Goal: Task Accomplishment & Management: Use online tool/utility

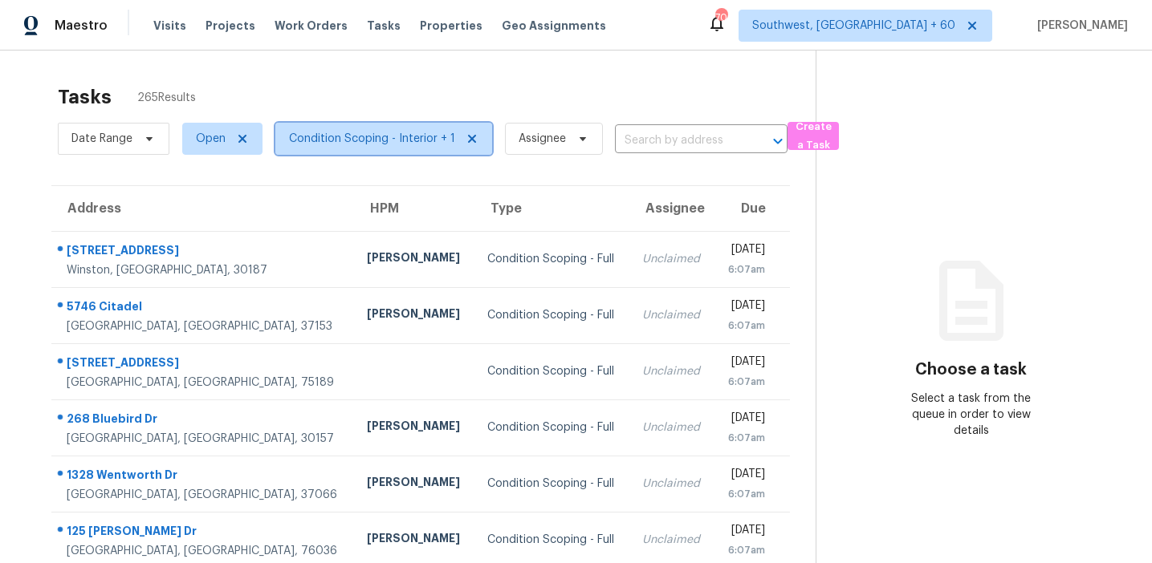
click at [357, 140] on span "Condition Scoping - Interior + 1" at bounding box center [372, 139] width 166 height 16
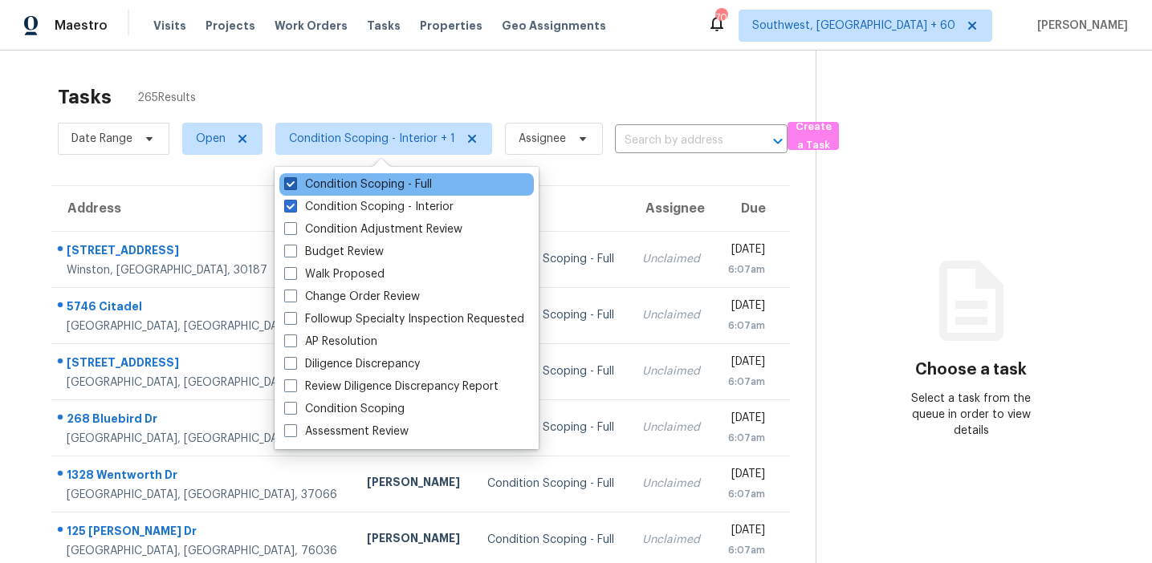
click at [394, 184] on label "Condition Scoping - Full" at bounding box center [358, 185] width 148 height 16
click at [295, 184] on input "Condition Scoping - Full" at bounding box center [289, 182] width 10 height 10
checkbox input "false"
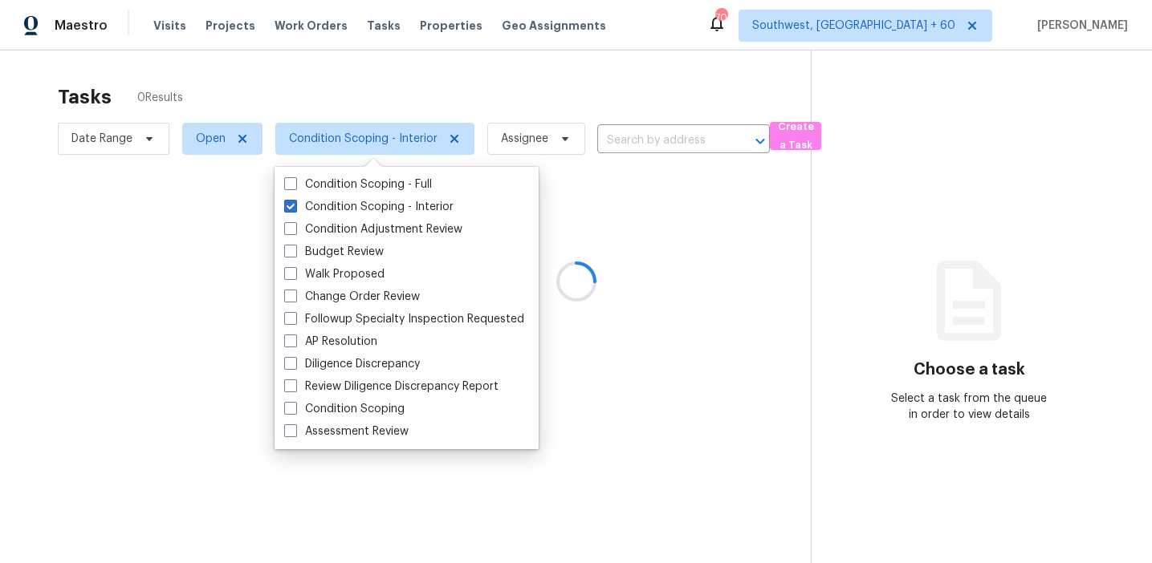
click at [431, 75] on div at bounding box center [576, 281] width 1152 height 563
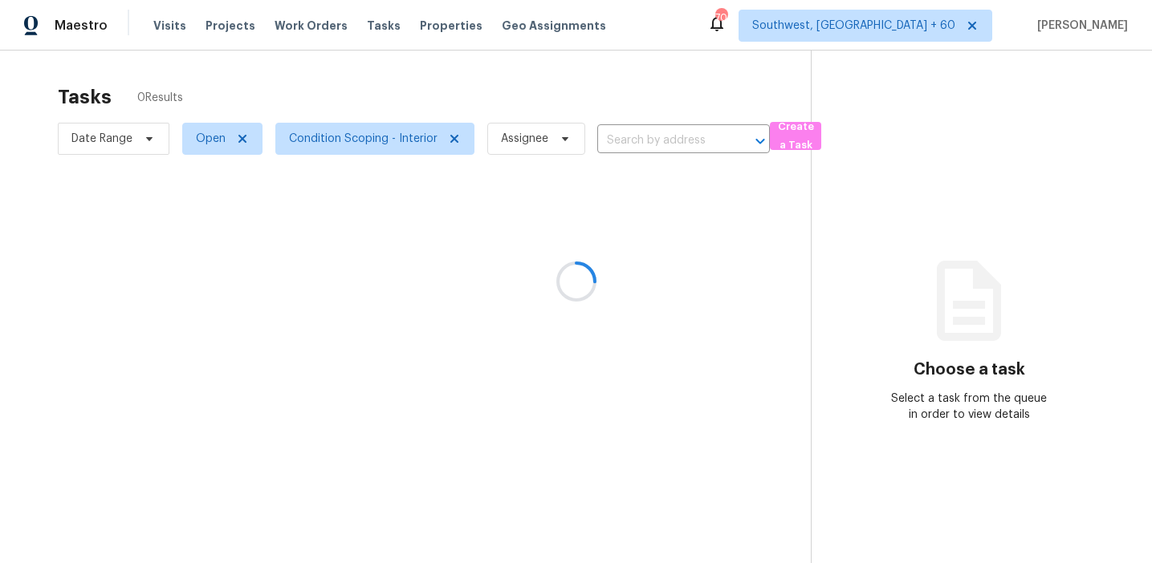
click at [631, 76] on div at bounding box center [576, 281] width 1152 height 563
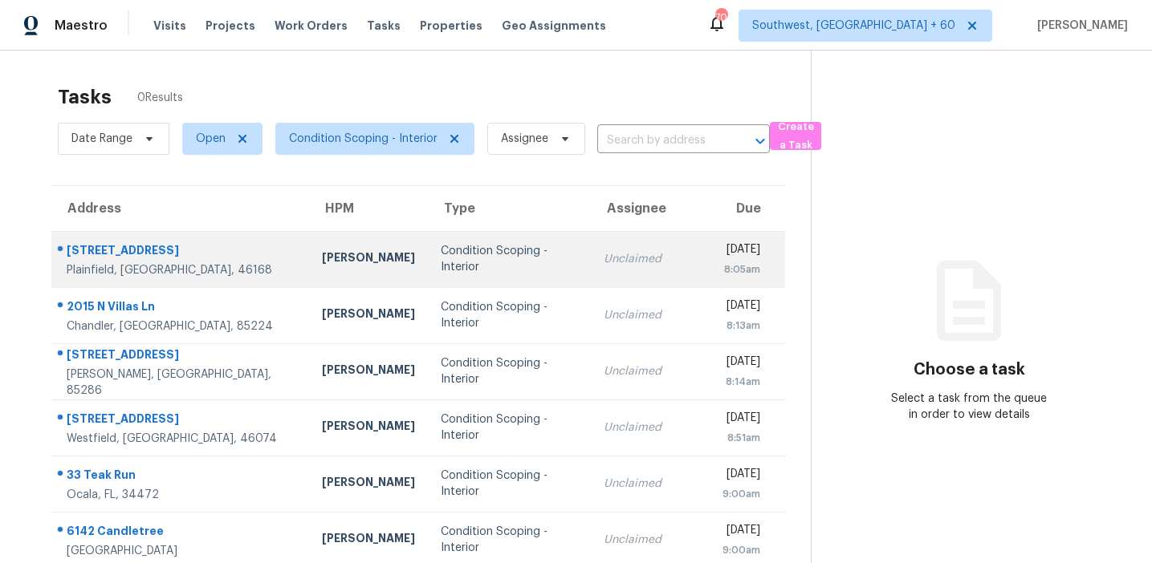
click at [495, 254] on div "Condition Scoping - Interior" at bounding box center [509, 259] width 137 height 32
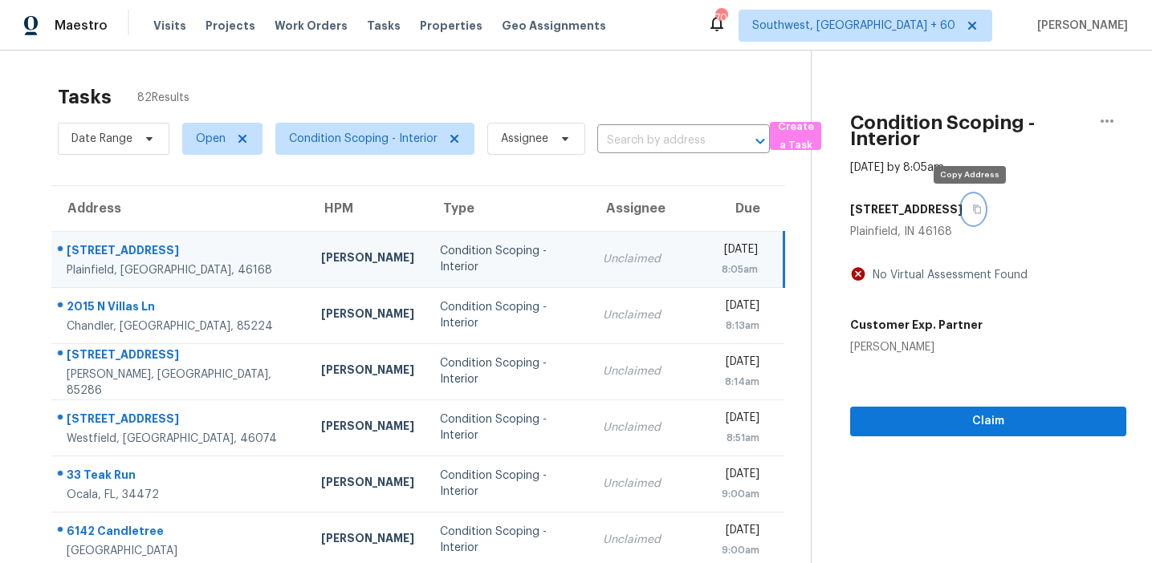
click at [969, 215] on button "button" at bounding box center [973, 209] width 22 height 29
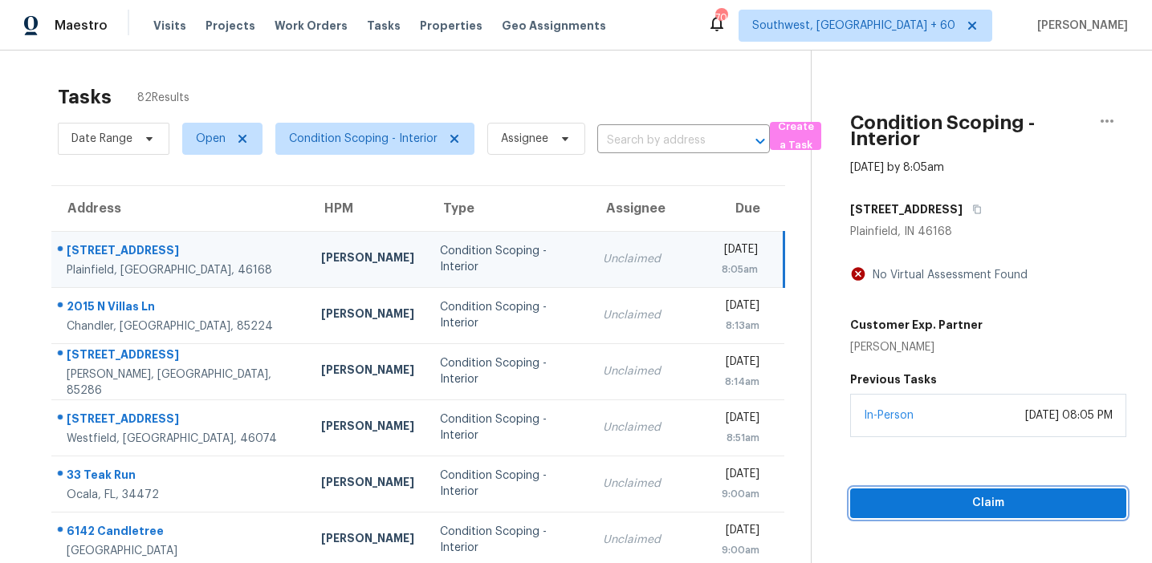
click at [986, 506] on span "Claim" at bounding box center [988, 504] width 250 height 20
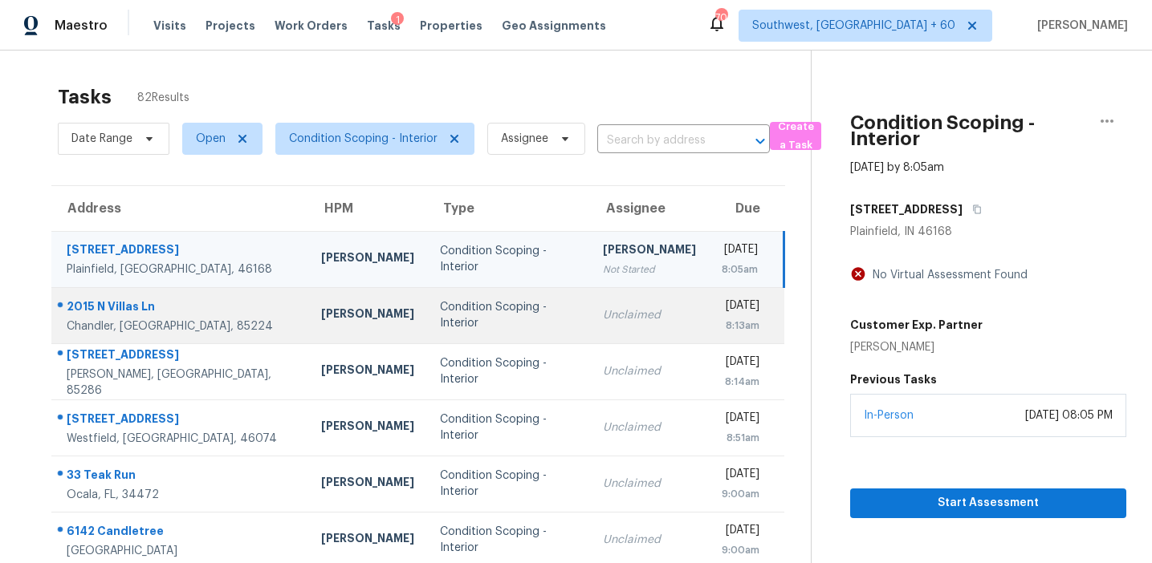
click at [440, 301] on div "Condition Scoping - Interior" at bounding box center [508, 315] width 136 height 32
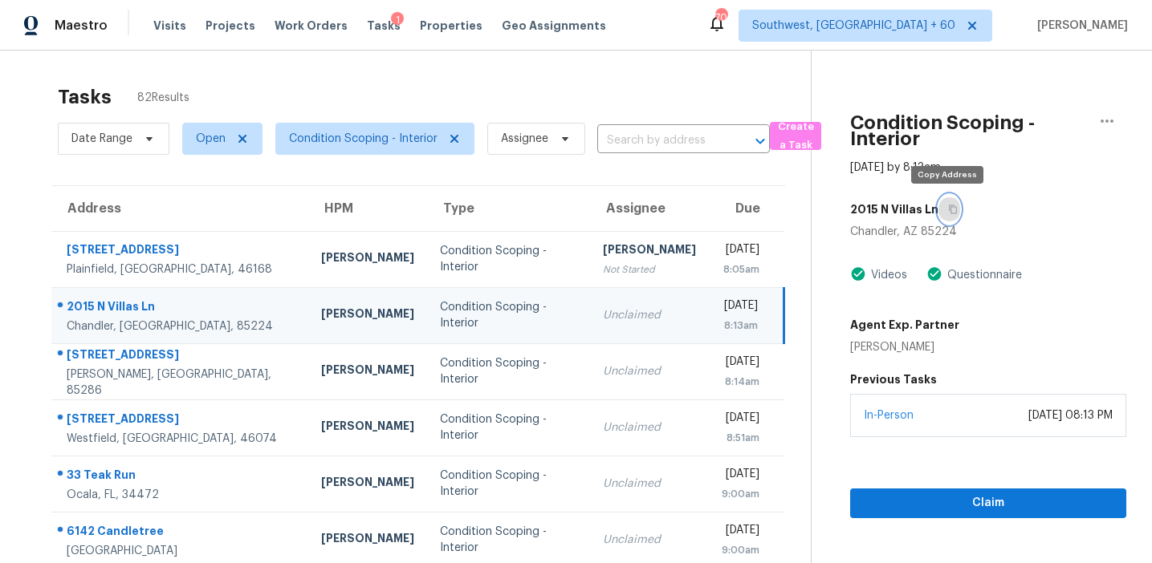
click at [949, 210] on icon "button" at bounding box center [953, 210] width 10 height 10
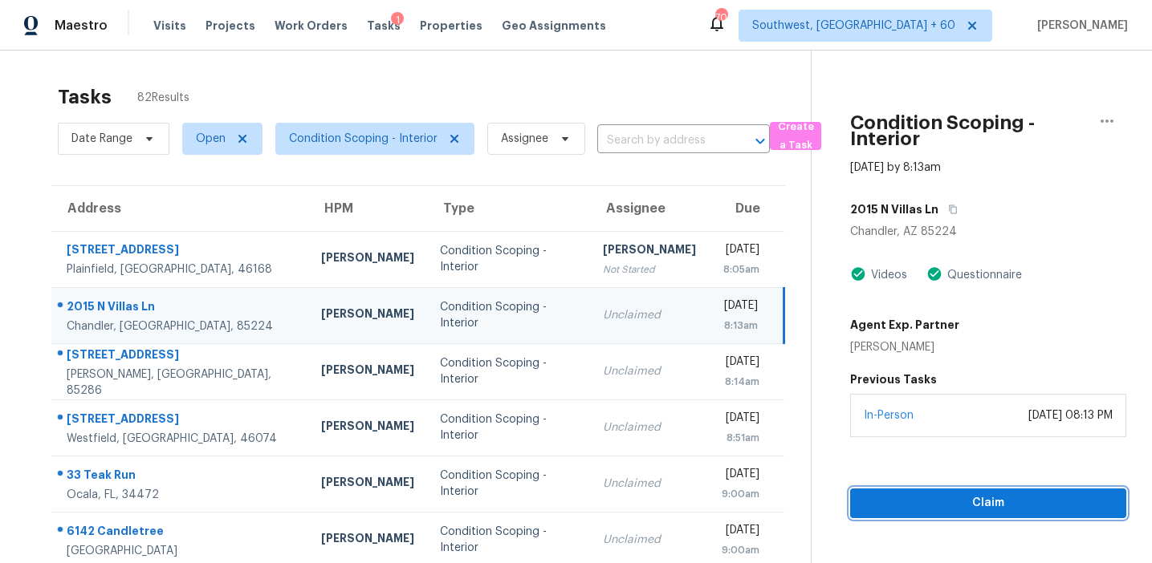
click at [884, 494] on span "Claim" at bounding box center [988, 504] width 250 height 20
click at [949, 207] on icon "button" at bounding box center [953, 209] width 8 height 9
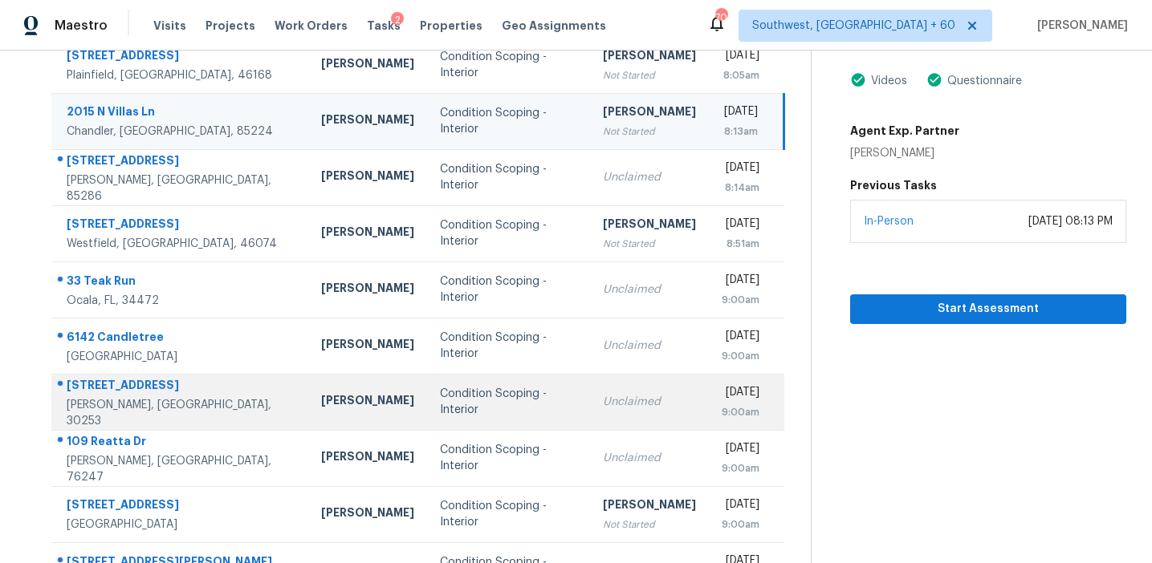
scroll to position [75, 0]
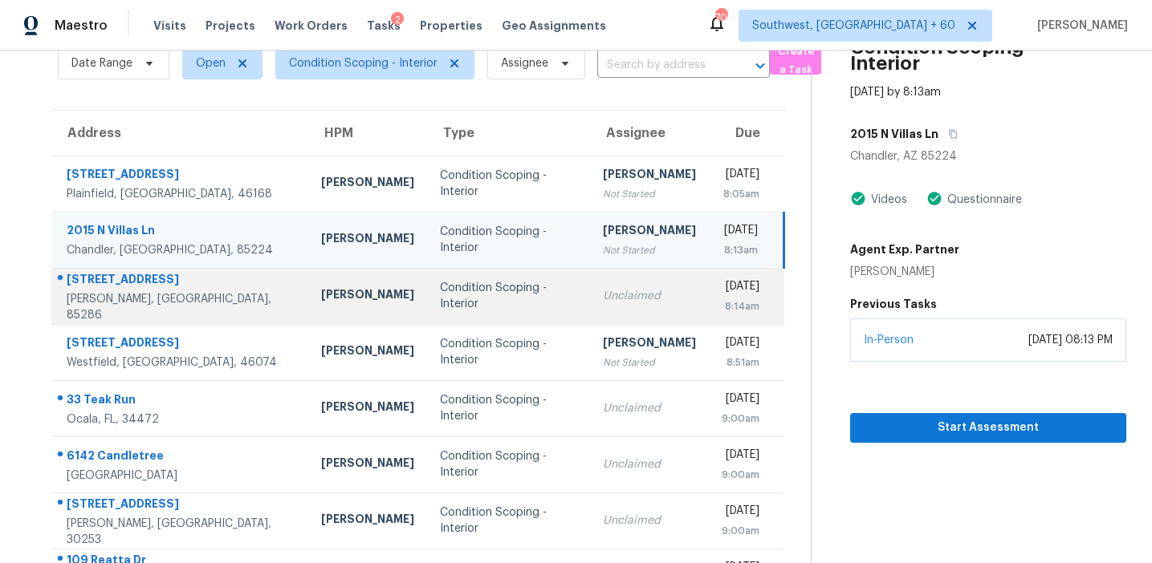
click at [590, 282] on td "Unclaimed" at bounding box center [649, 296] width 119 height 56
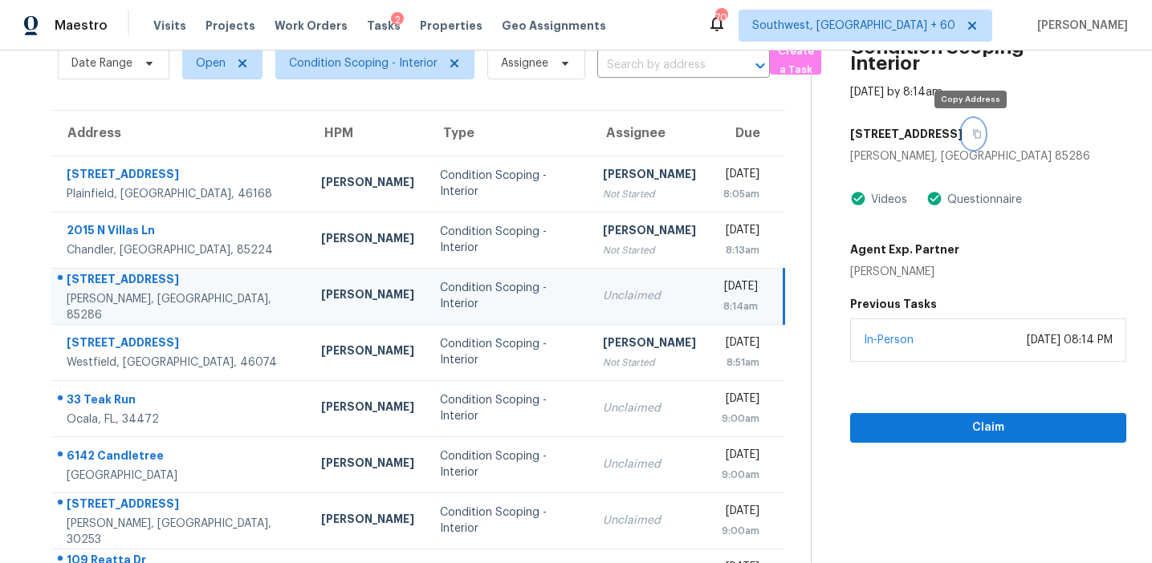
click at [966, 136] on button "button" at bounding box center [973, 134] width 22 height 29
click at [652, 67] on input "text" at bounding box center [661, 65] width 128 height 25
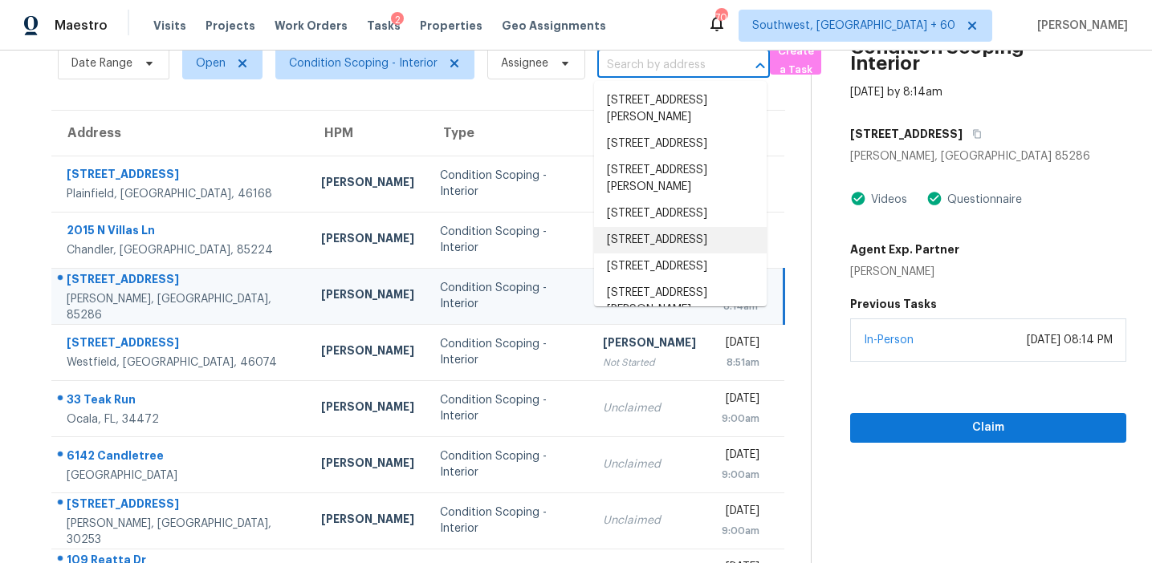
click at [1057, 250] on div "Agent Exp. Partner [PERSON_NAME]" at bounding box center [988, 257] width 276 height 45
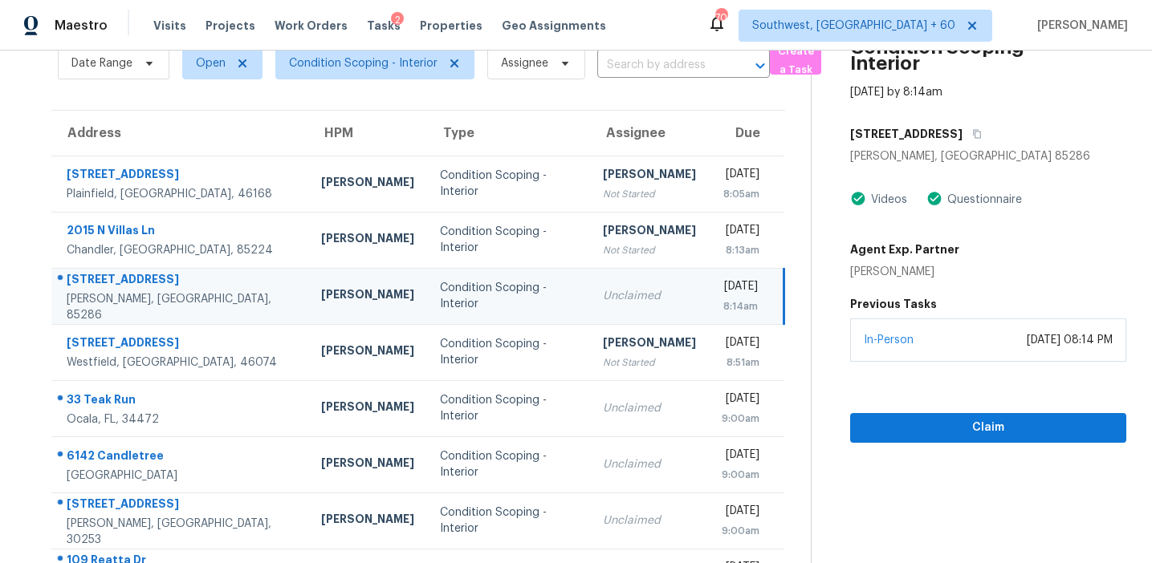
scroll to position [0, 0]
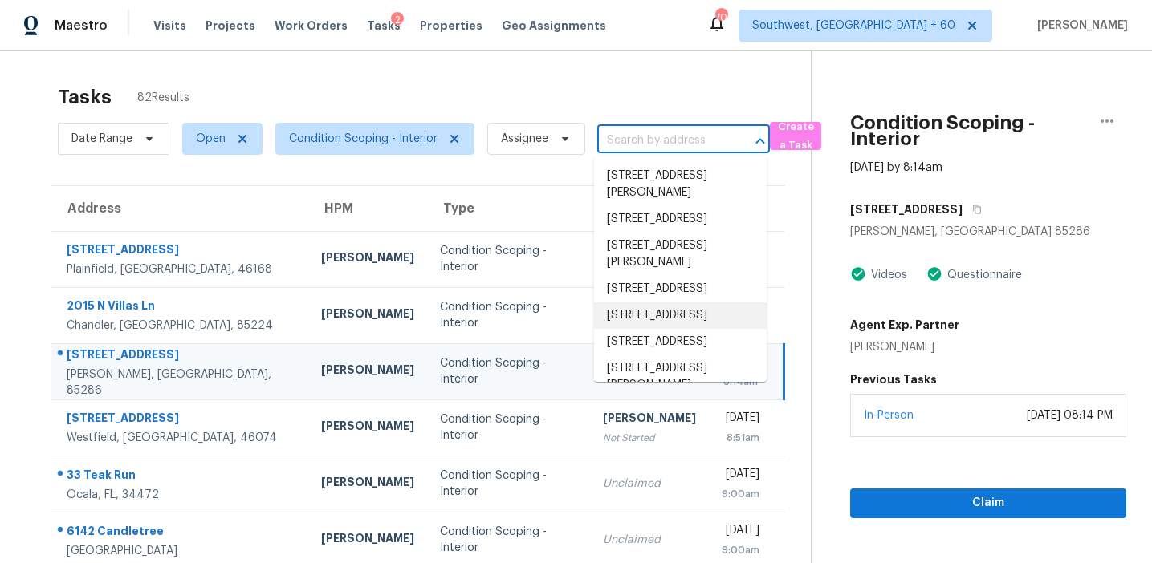
click at [635, 142] on input "text" at bounding box center [661, 140] width 128 height 25
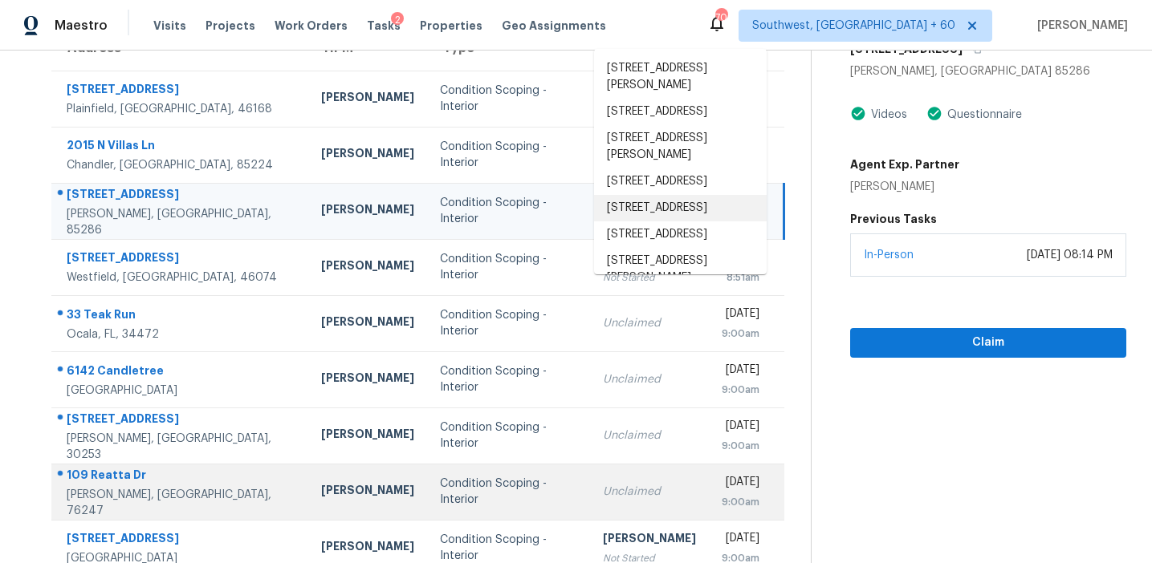
scroll to position [86, 0]
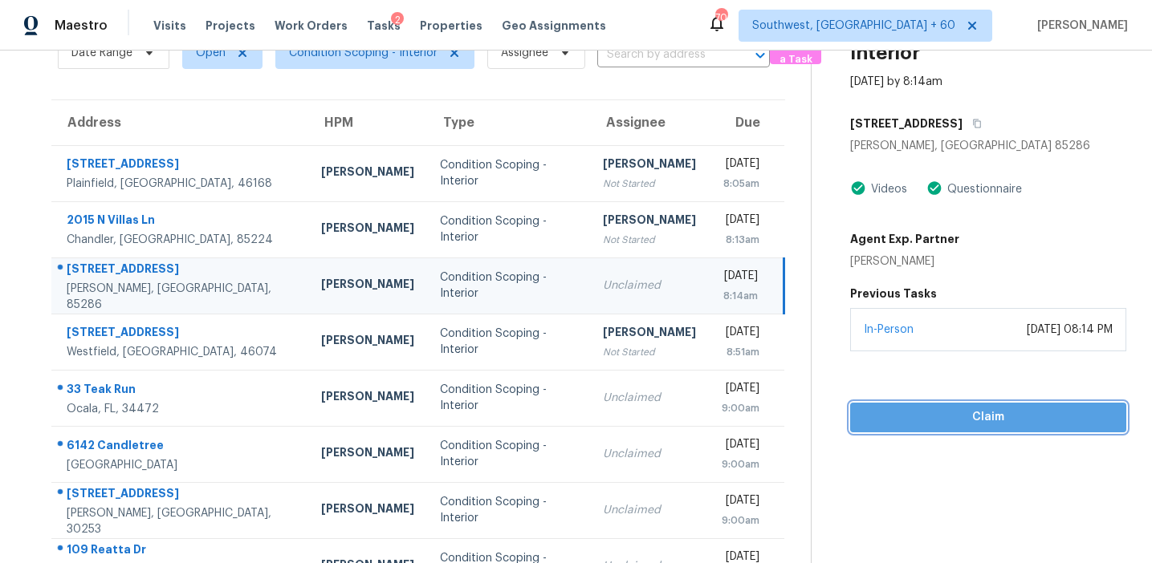
click at [920, 404] on button "Claim" at bounding box center [988, 418] width 276 height 30
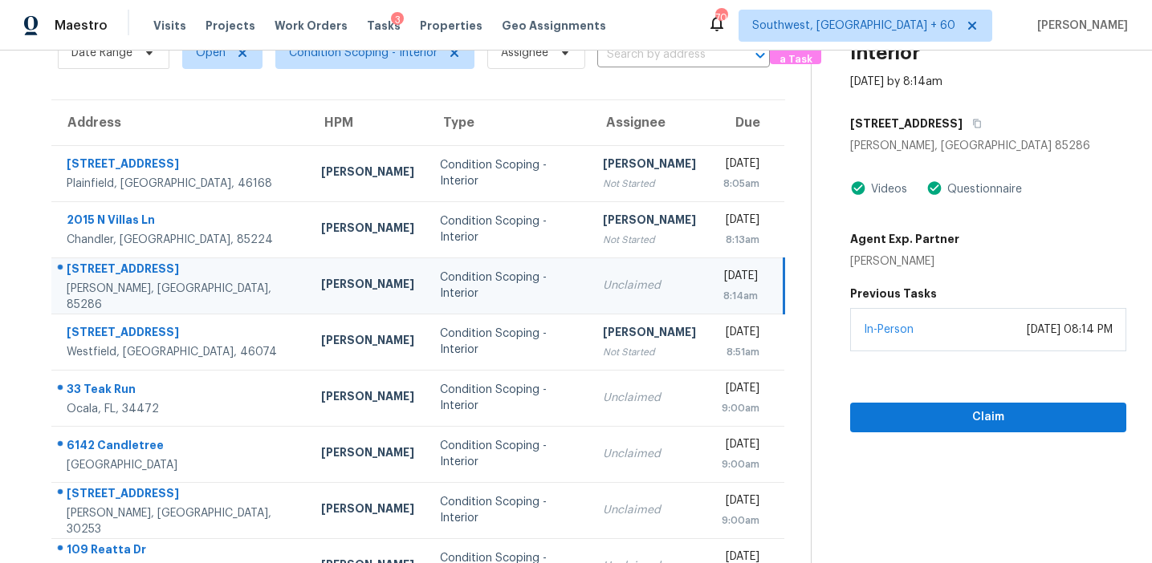
scroll to position [0, 0]
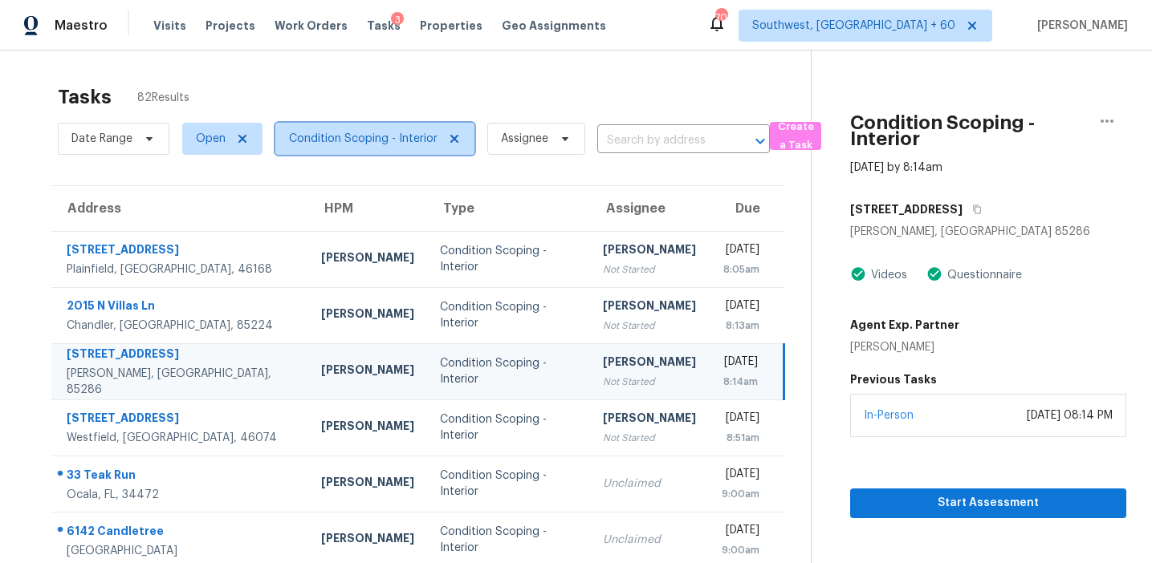
click at [393, 132] on span "Condition Scoping - Interior" at bounding box center [363, 139] width 148 height 16
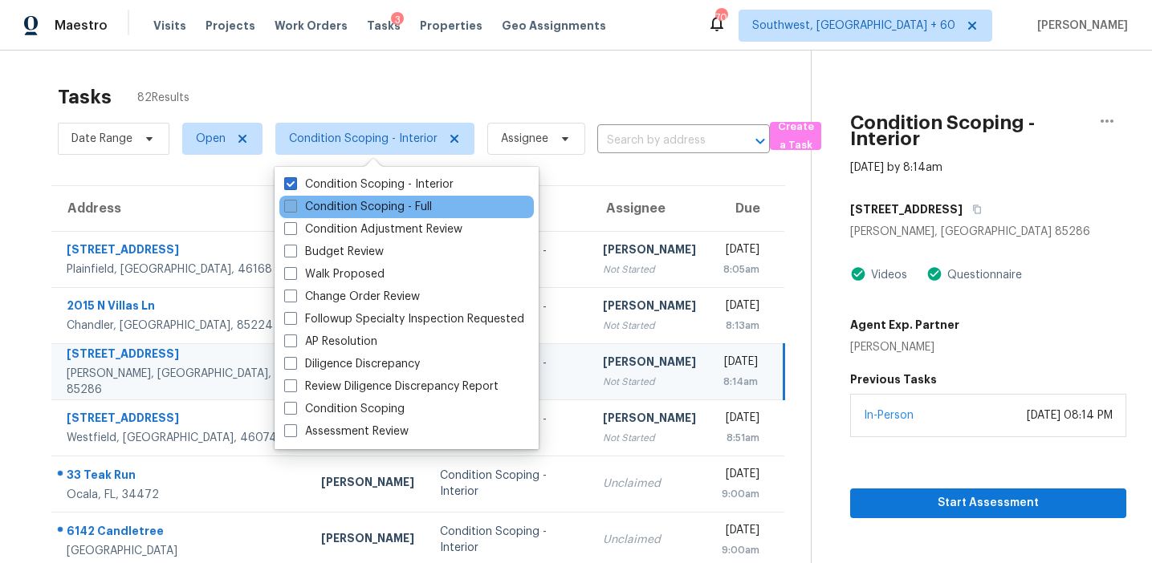
click at [400, 210] on label "Condition Scoping - Full" at bounding box center [358, 207] width 148 height 16
click at [295, 209] on input "Condition Scoping - Full" at bounding box center [289, 204] width 10 height 10
checkbox input "true"
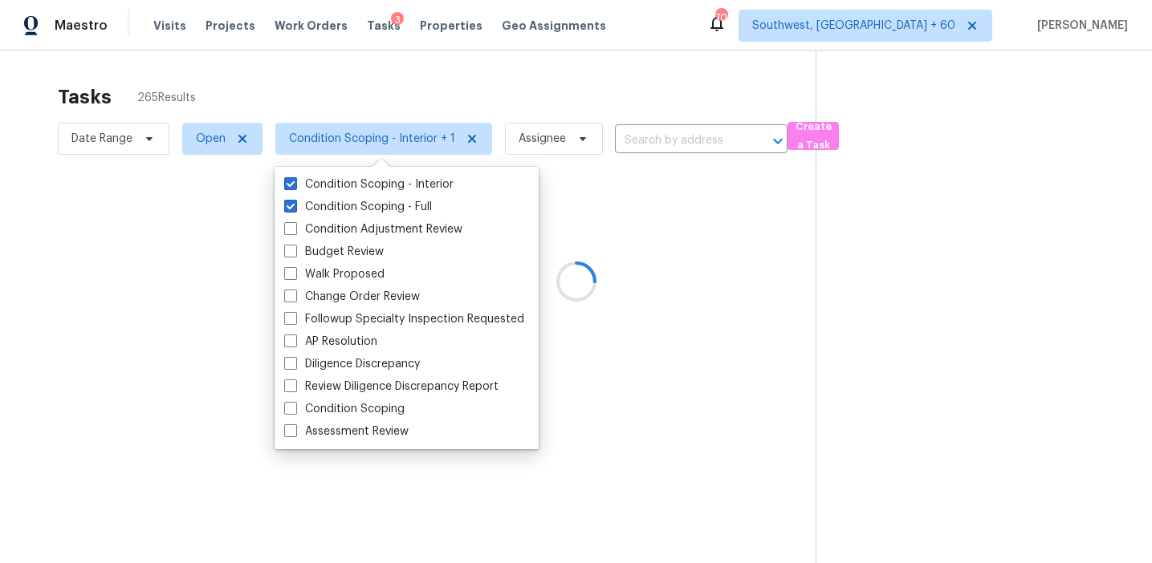
click at [401, 172] on div "Condition Scoping - Interior Condition Scoping - Full Condition Adjustment Revi…" at bounding box center [406, 308] width 264 height 283
click at [402, 192] on label "Condition Scoping - Interior" at bounding box center [368, 185] width 169 height 16
click at [295, 187] on input "Condition Scoping - Interior" at bounding box center [289, 182] width 10 height 10
checkbox input "false"
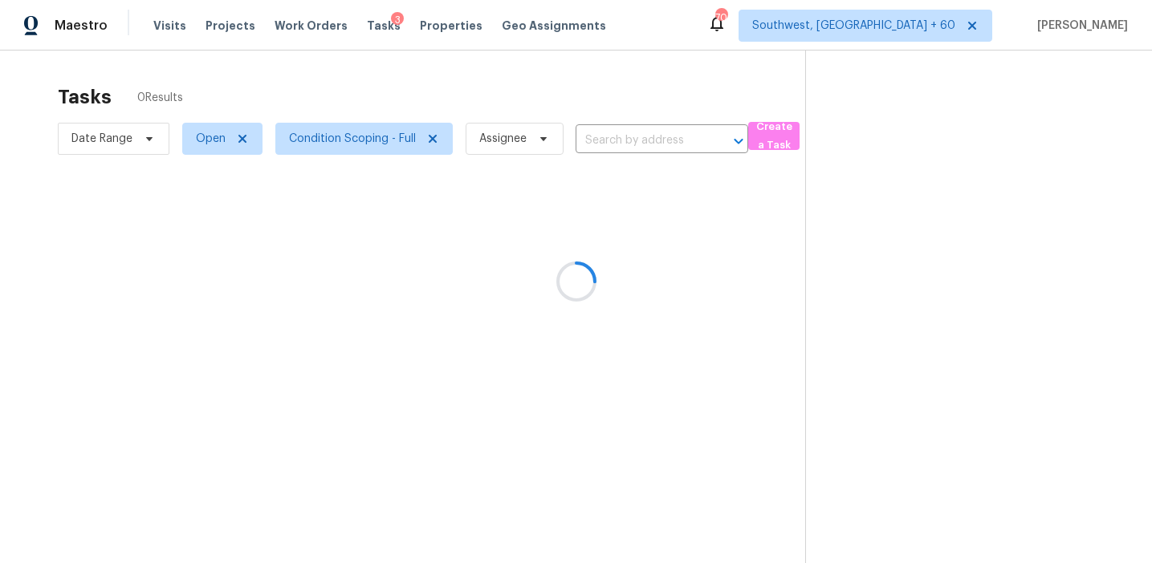
click at [449, 100] on div at bounding box center [576, 281] width 1152 height 563
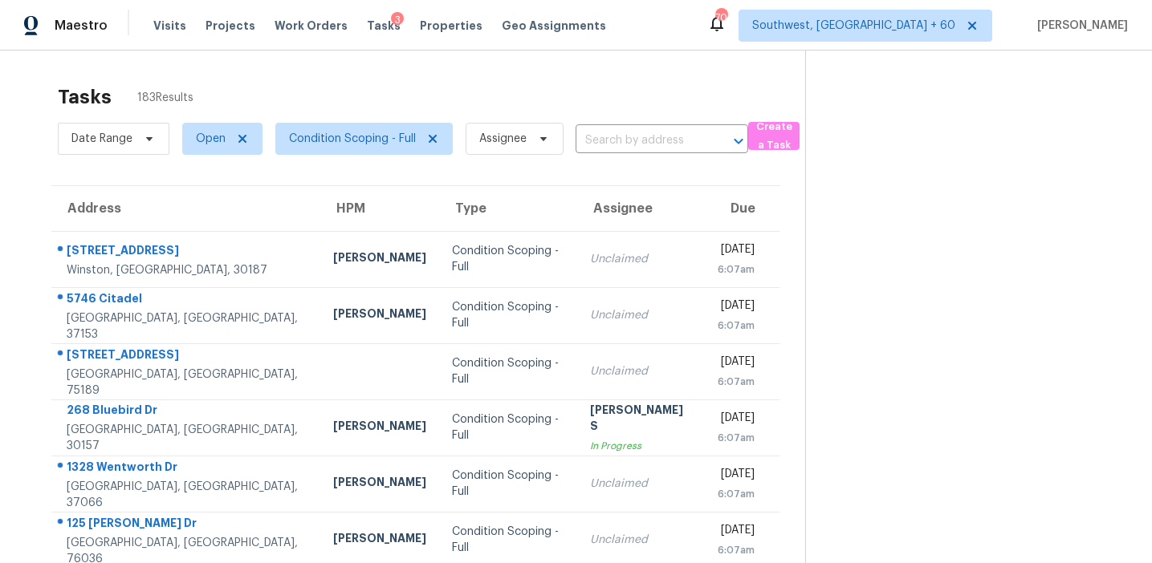
click at [639, 137] on input "text" at bounding box center [639, 140] width 128 height 25
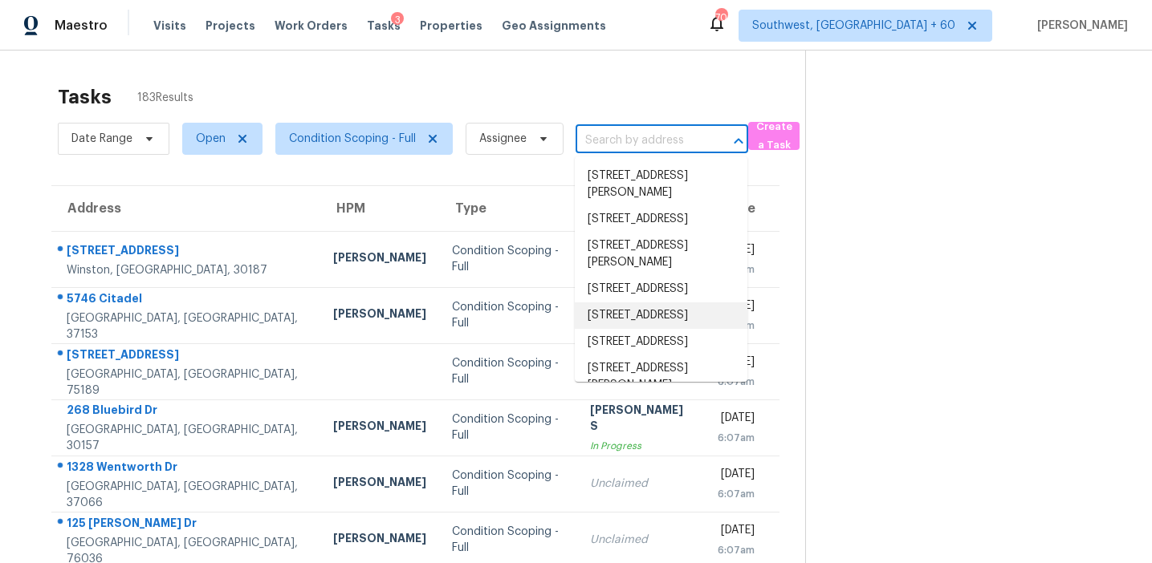
paste input "[STREET_ADDRESS][PERSON_NAME]"
type input "[STREET_ADDRESS][PERSON_NAME]"
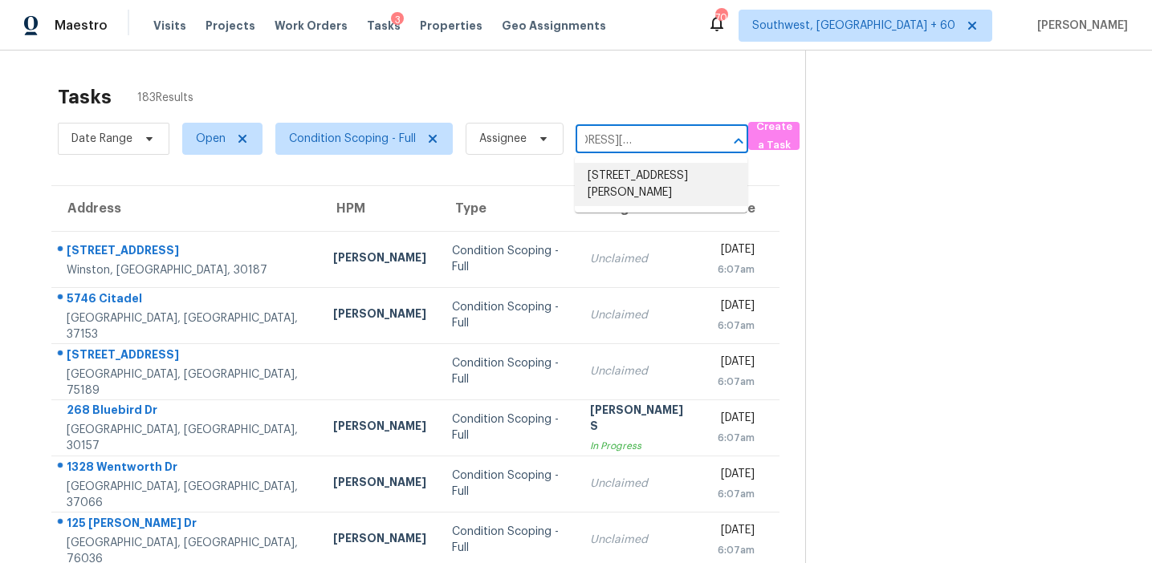
click at [641, 181] on li "[STREET_ADDRESS][PERSON_NAME]" at bounding box center [661, 184] width 173 height 43
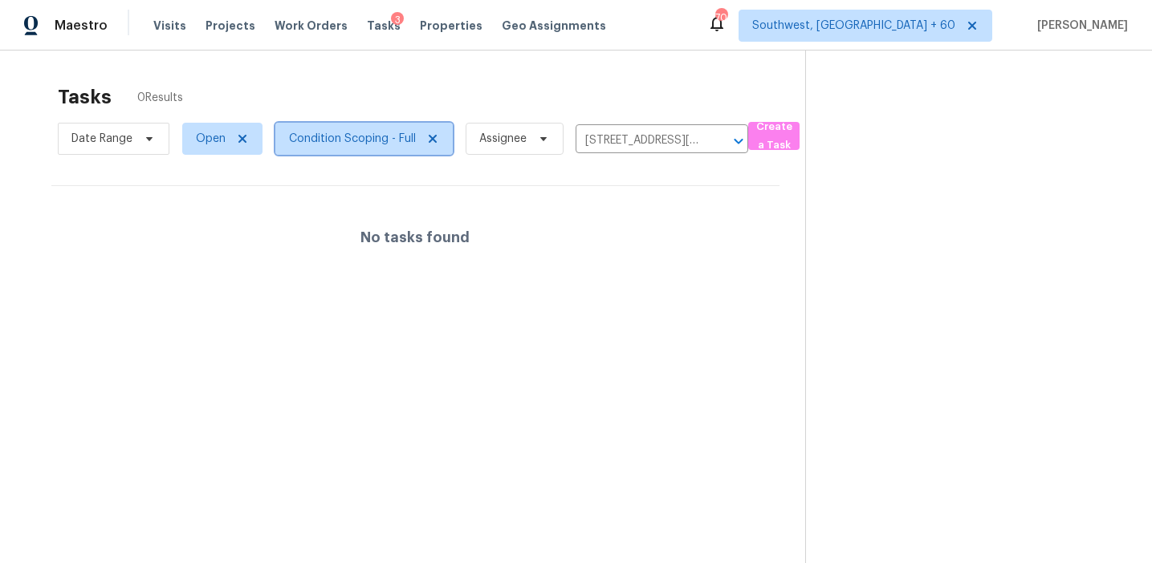
click at [350, 124] on span "Condition Scoping - Full" at bounding box center [363, 139] width 177 height 32
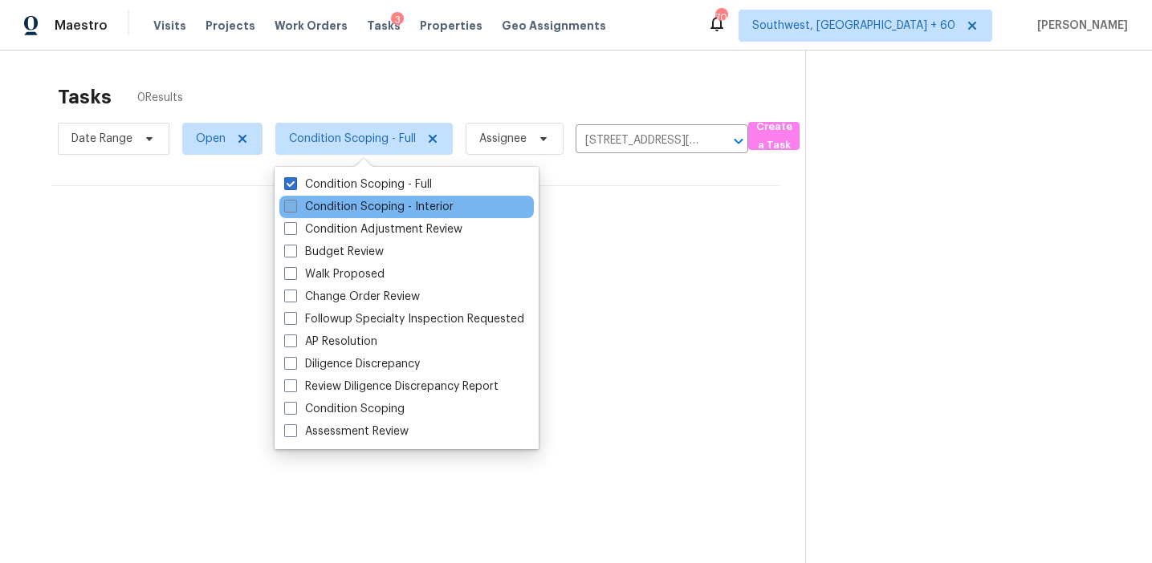
click at [360, 207] on label "Condition Scoping - Interior" at bounding box center [368, 207] width 169 height 16
click at [295, 207] on input "Condition Scoping - Interior" at bounding box center [289, 204] width 10 height 10
checkbox input "true"
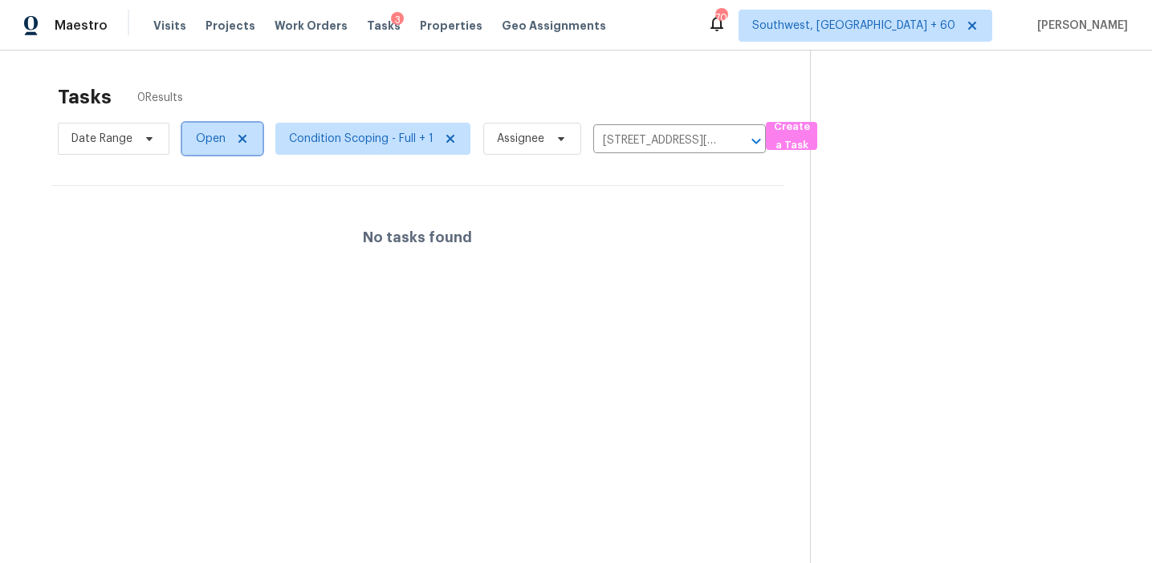
click at [206, 147] on span "Open" at bounding box center [222, 139] width 80 height 32
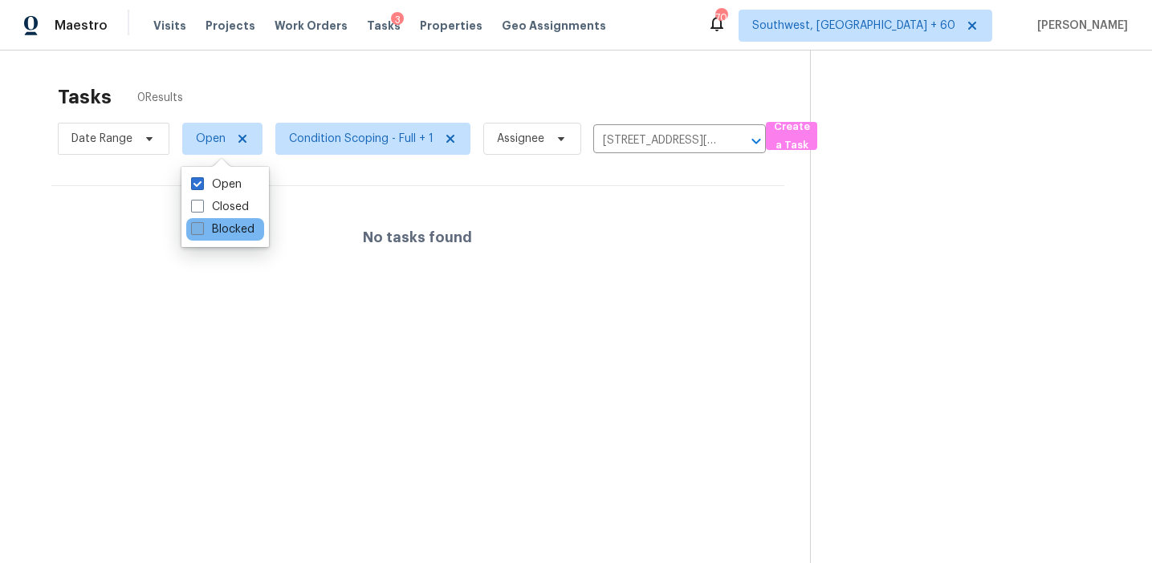
click at [214, 229] on label "Blocked" at bounding box center [222, 230] width 63 height 16
click at [201, 229] on input "Blocked" at bounding box center [196, 227] width 10 height 10
checkbox input "true"
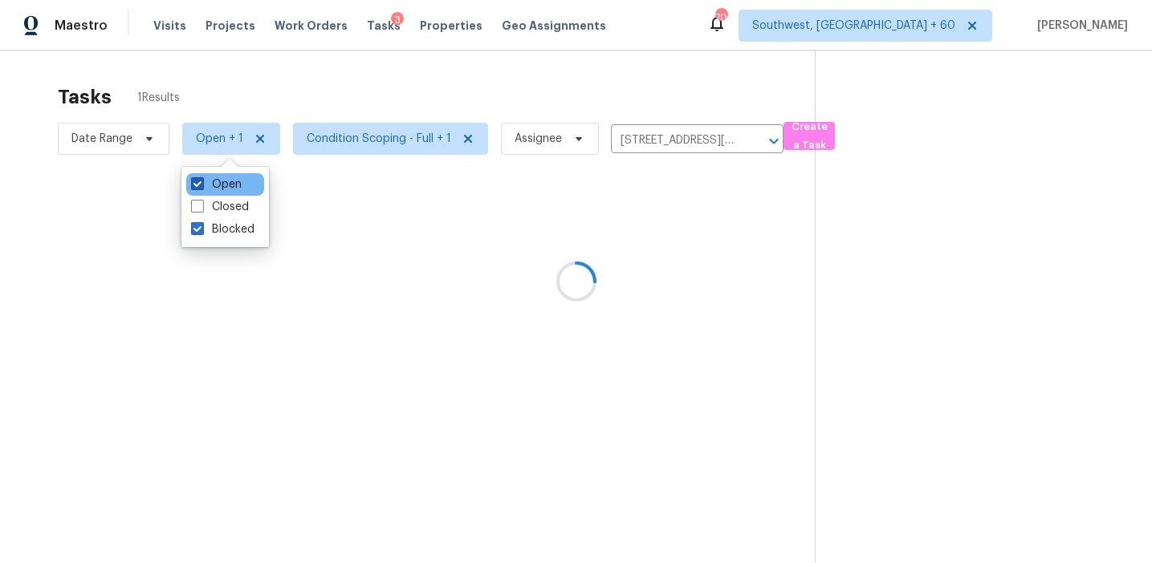
click at [218, 181] on label "Open" at bounding box center [216, 185] width 51 height 16
click at [201, 181] on input "Open" at bounding box center [196, 182] width 10 height 10
checkbox input "false"
click at [282, 70] on div at bounding box center [576, 281] width 1152 height 563
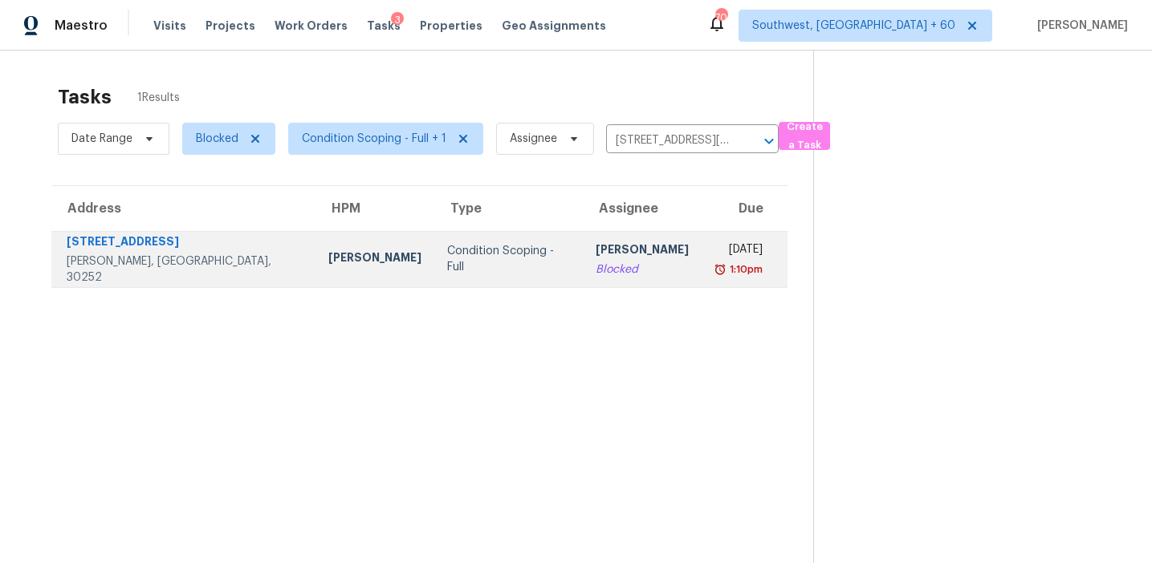
click at [434, 272] on td "Condition Scoping - Full" at bounding box center [508, 259] width 148 height 56
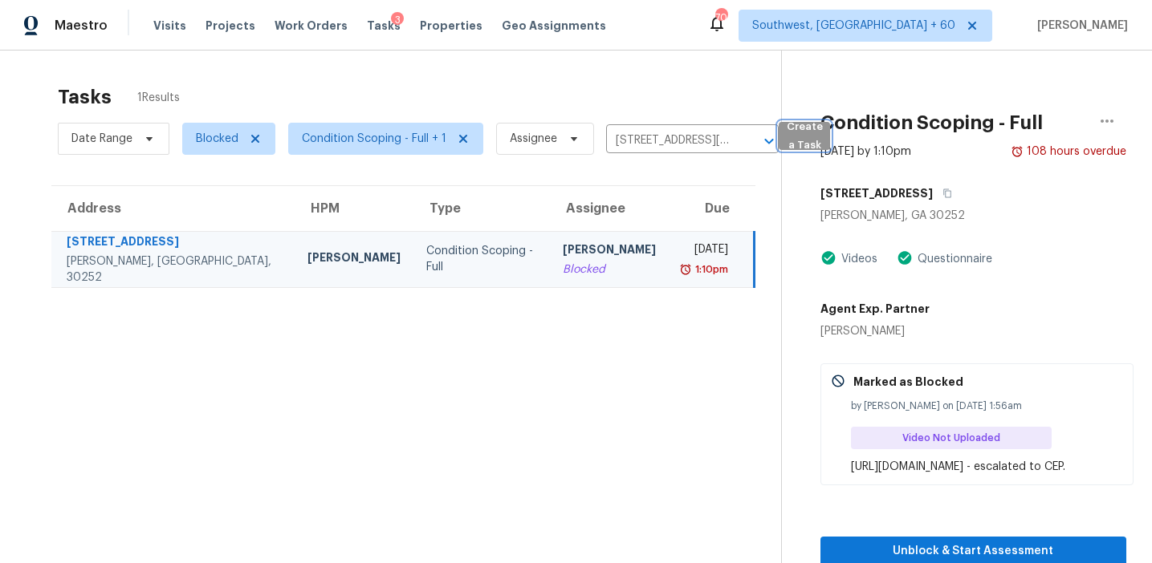
click at [802, 131] on span "Create a Task" at bounding box center [804, 136] width 35 height 37
